Goal: Task Accomplishment & Management: Use online tool/utility

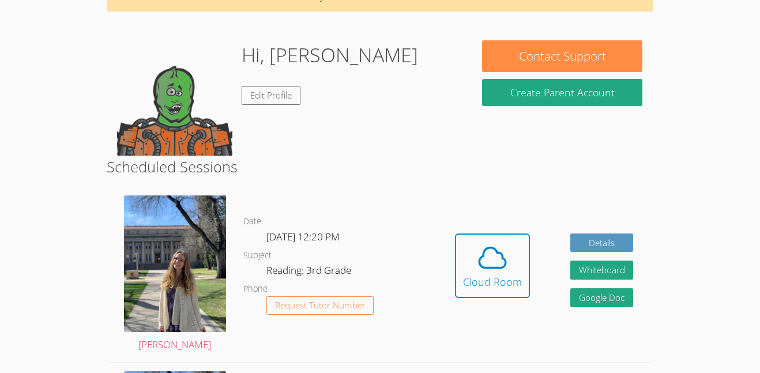
scroll to position [76, 0]
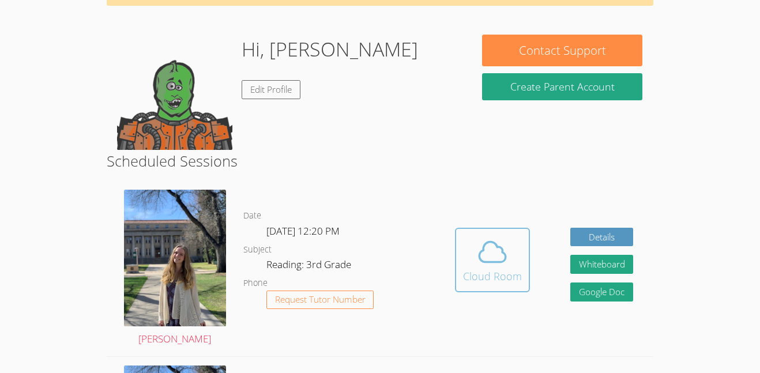
click at [471, 250] on span at bounding box center [492, 252] width 59 height 32
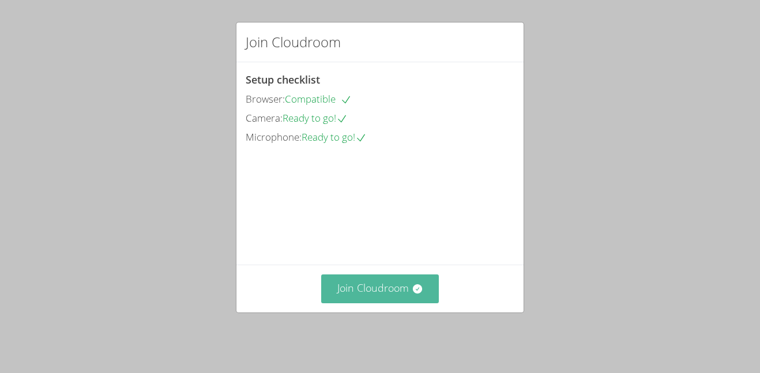
click at [417, 294] on icon at bounding box center [416, 288] width 9 height 9
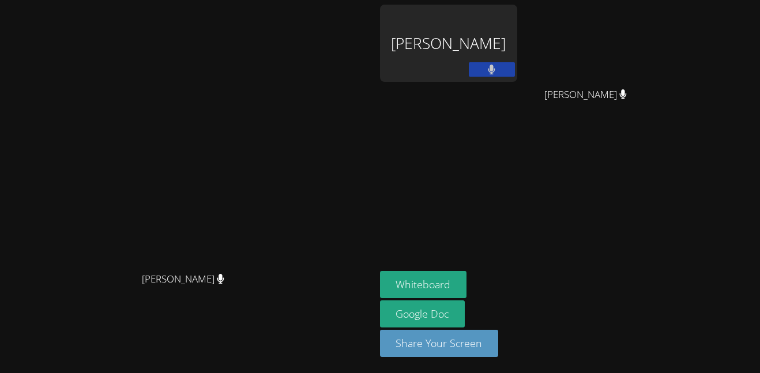
click at [274, 266] on video at bounding box center [187, 164] width 173 height 206
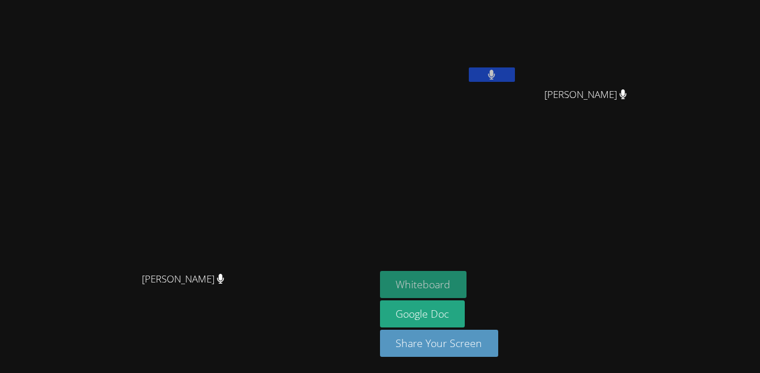
click at [467, 285] on button "Whiteboard" at bounding box center [423, 284] width 87 height 27
